Goal: Find specific page/section

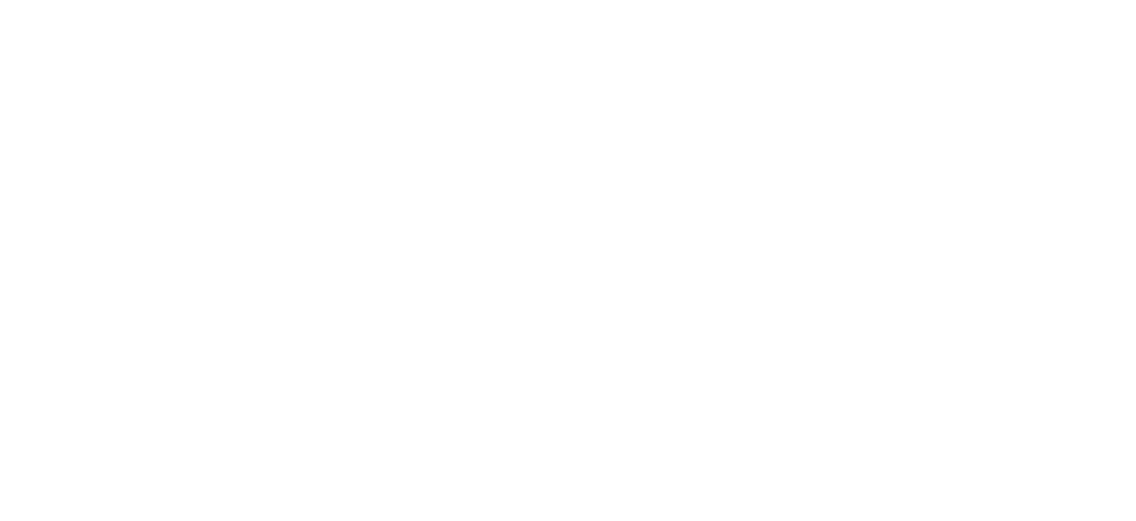
click at [624, 0] on html at bounding box center [568, 0] width 1136 height 0
